Goal: Navigation & Orientation: Find specific page/section

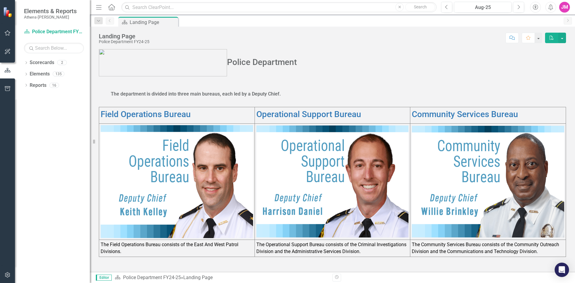
click at [341, 180] on img at bounding box center [332, 182] width 152 height 112
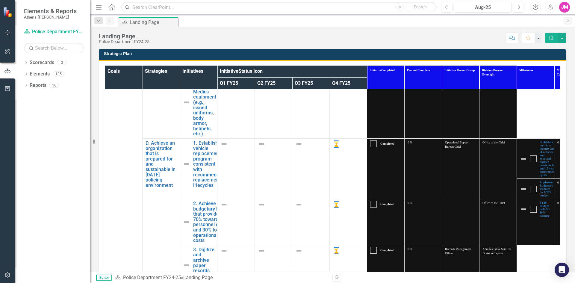
scroll to position [1647, 0]
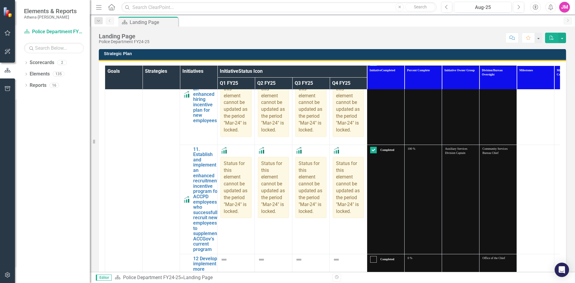
click at [124, 53] on h3 "Strategic Plan" at bounding box center [333, 54] width 459 height 4
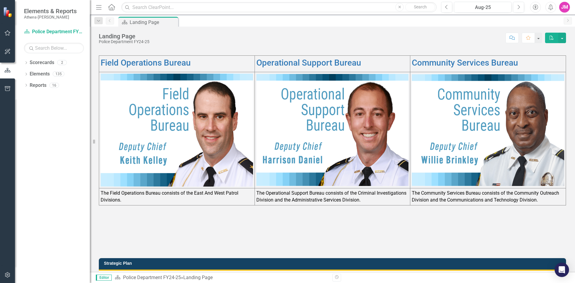
scroll to position [0, 0]
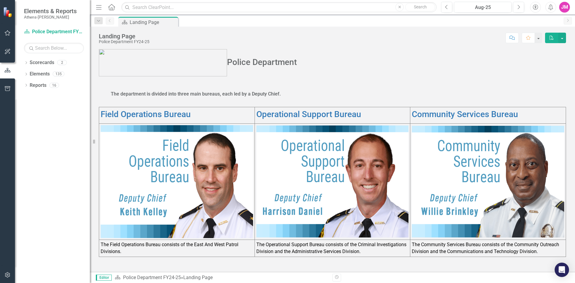
click at [184, 61] on img at bounding box center [163, 62] width 128 height 27
click at [131, 66] on img at bounding box center [163, 62] width 128 height 27
click at [114, 40] on div "Police Department FY24-25" at bounding box center [124, 42] width 51 height 4
click at [159, 24] on div "Landing Page" at bounding box center [150, 22] width 40 height 7
click at [102, 1] on div "Menu Home Search Close Search Previous Aug-25 Next Accessibility Alerts JM User…" at bounding box center [332, 7] width 485 height 15
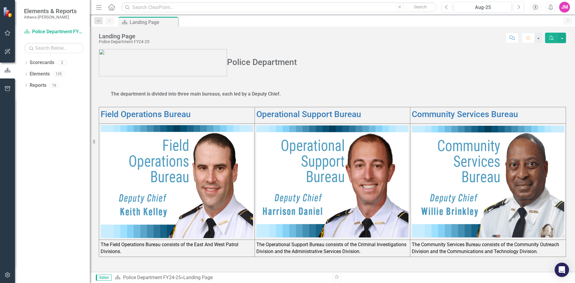
click at [110, 7] on icon "Home" at bounding box center [112, 7] width 8 height 6
click at [563, 7] on div "JM" at bounding box center [564, 7] width 11 height 11
click at [446, 67] on h2 "Police Department" at bounding box center [332, 62] width 467 height 27
click at [4, 31] on icon "button" at bounding box center [7, 33] width 6 height 5
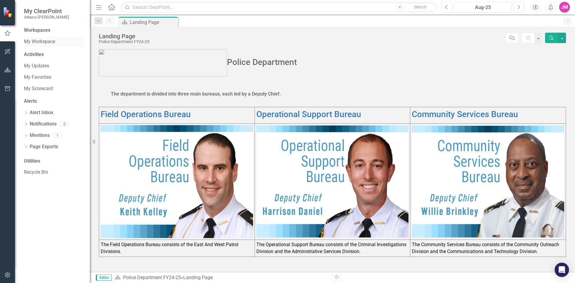
click at [55, 39] on link "My Workspace" at bounding box center [54, 41] width 60 height 7
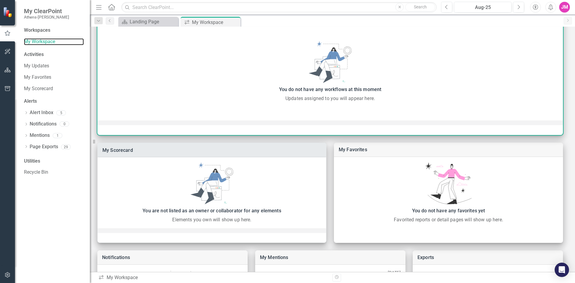
scroll to position [131, 0]
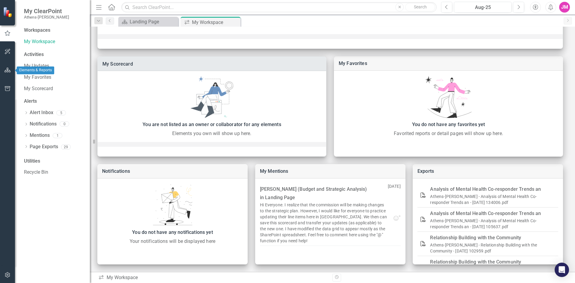
click at [6, 67] on button "button" at bounding box center [7, 70] width 13 height 13
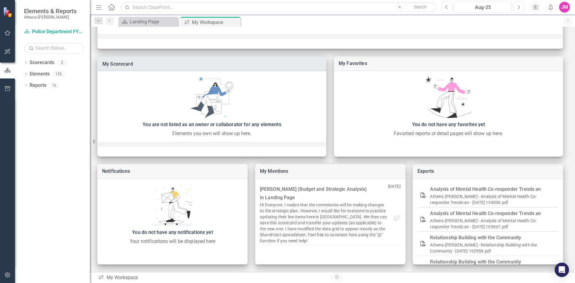
click at [23, 88] on div "Dropdown Scorecards 2 Police Department FY24-25 Police Department (2023) Dropdo…" at bounding box center [52, 170] width 75 height 225
click at [25, 86] on icon "Dropdown" at bounding box center [26, 85] width 4 height 3
click at [27, 98] on icon "Dropdown" at bounding box center [29, 96] width 4 height 3
click at [52, 105] on div "Landing Page" at bounding box center [61, 106] width 58 height 5
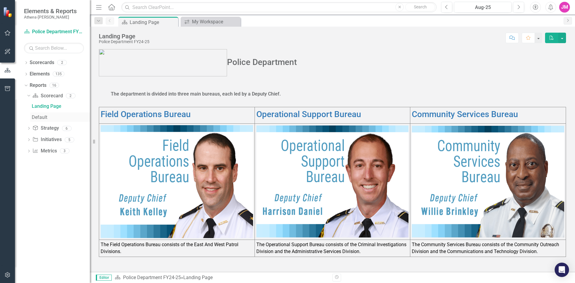
click at [44, 116] on div "Default" at bounding box center [61, 117] width 58 height 5
click at [44, 117] on div "Default" at bounding box center [61, 117] width 58 height 5
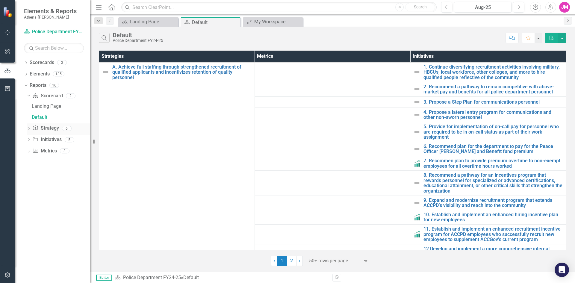
click at [57, 128] on link "Strategy Strategy" at bounding box center [45, 128] width 26 height 7
click at [32, 131] on div "Dropdown Strategy Strategy 6" at bounding box center [58, 128] width 63 height 11
click at [30, 128] on icon "Dropdown" at bounding box center [29, 128] width 4 height 3
click at [32, 184] on div "Dropdown Initiative Initiatives 5" at bounding box center [58, 184] width 63 height 11
click at [29, 183] on icon "Dropdown" at bounding box center [29, 184] width 4 height 3
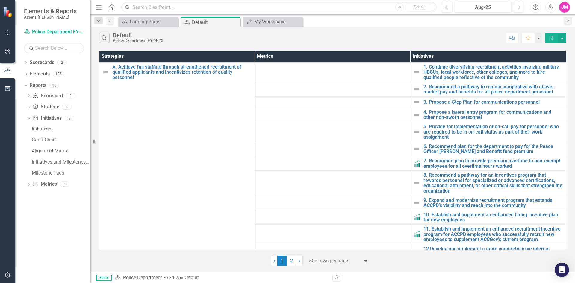
click at [10, 10] on img at bounding box center [8, 12] width 10 height 10
click at [135, 17] on div "Scorecard Landing Page Close" at bounding box center [148, 22] width 60 height 10
click at [138, 21] on div "Landing Page" at bounding box center [150, 21] width 40 height 7
